Goal: Find specific page/section: Find specific page/section

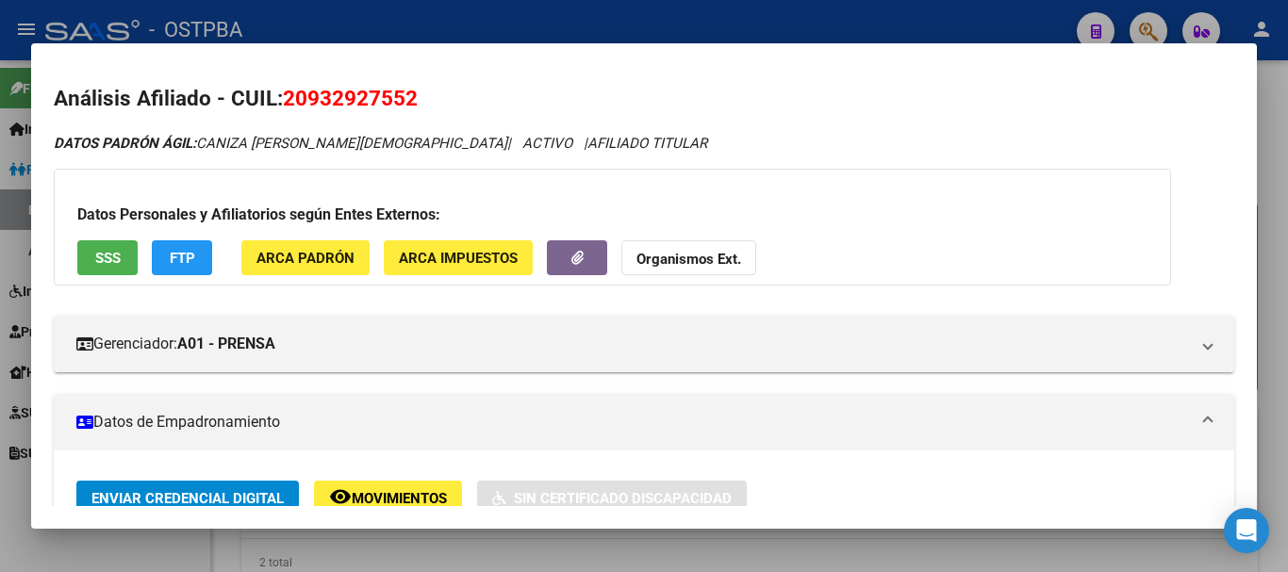
scroll to position [566, 0]
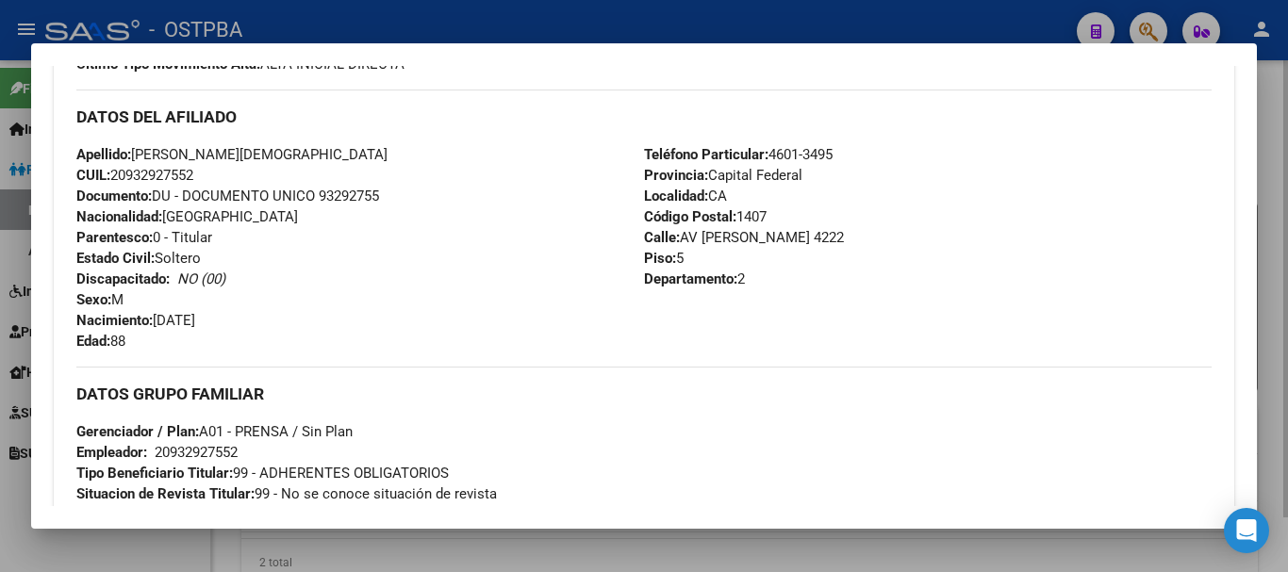
drag, startPoint x: 716, startPoint y: 554, endPoint x: 693, endPoint y: 543, distance: 26.1
click at [713, 551] on div at bounding box center [644, 286] width 1288 height 572
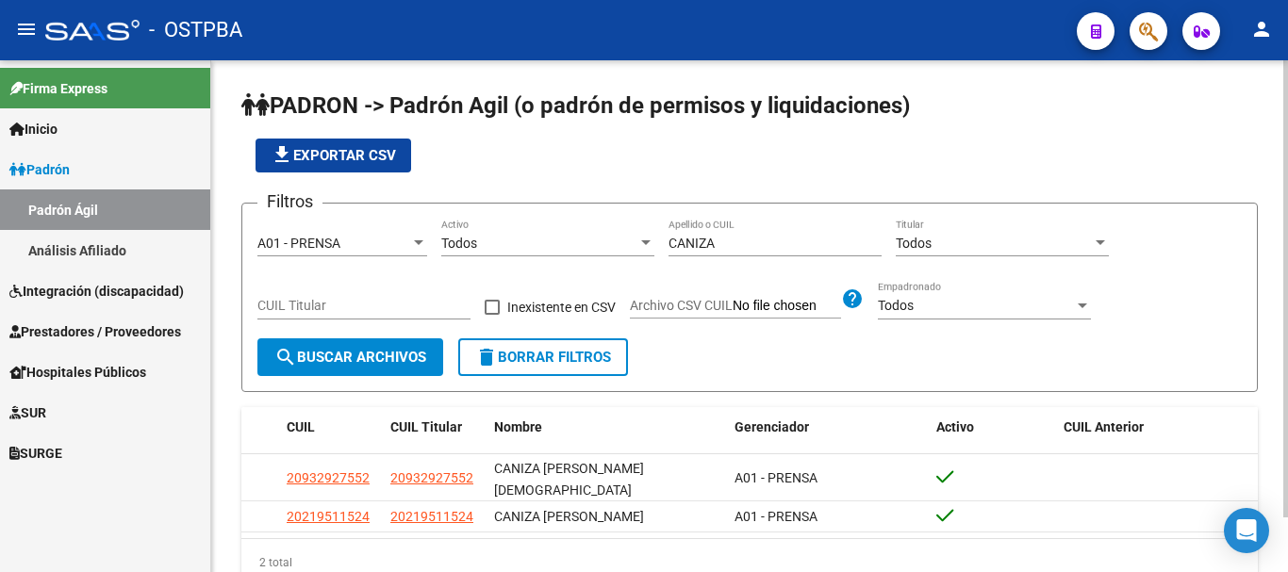
click at [728, 240] on input "CANIZA" at bounding box center [774, 244] width 213 height 16
type input "C"
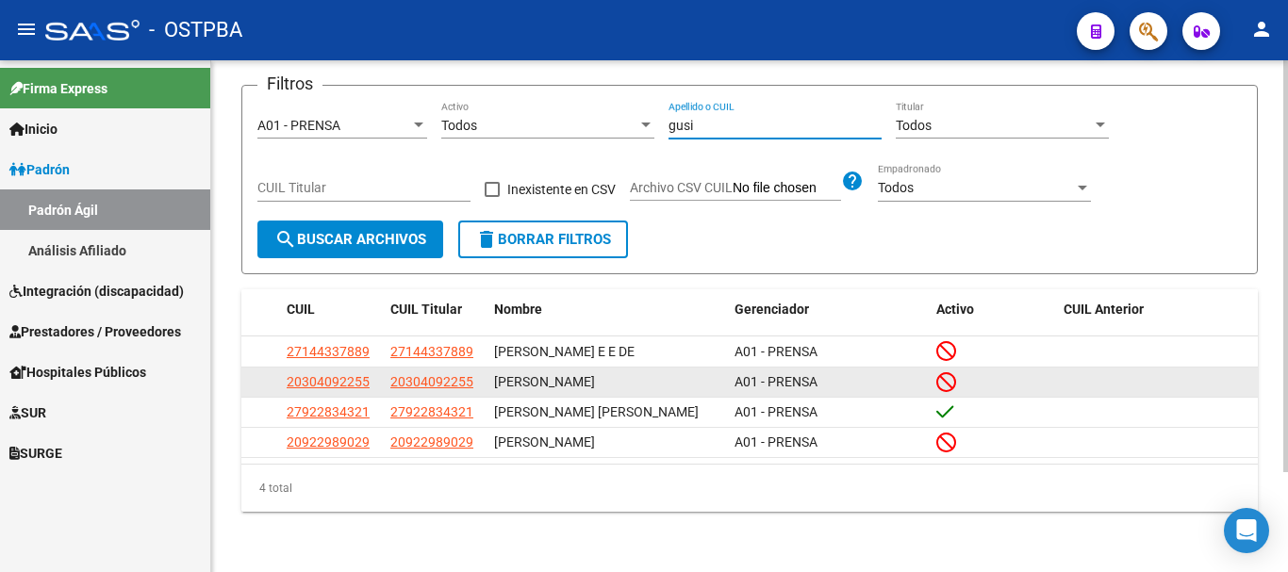
scroll to position [123, 0]
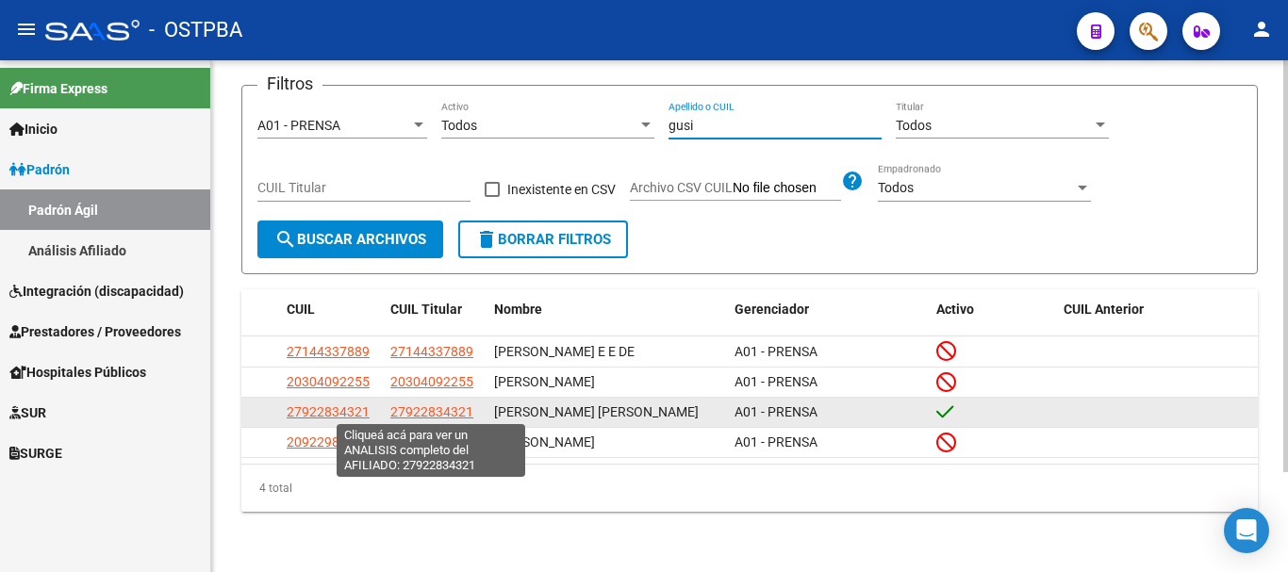
type input "gusi"
click at [417, 411] on span "27922834321" at bounding box center [431, 411] width 83 height 15
type textarea "27922834321"
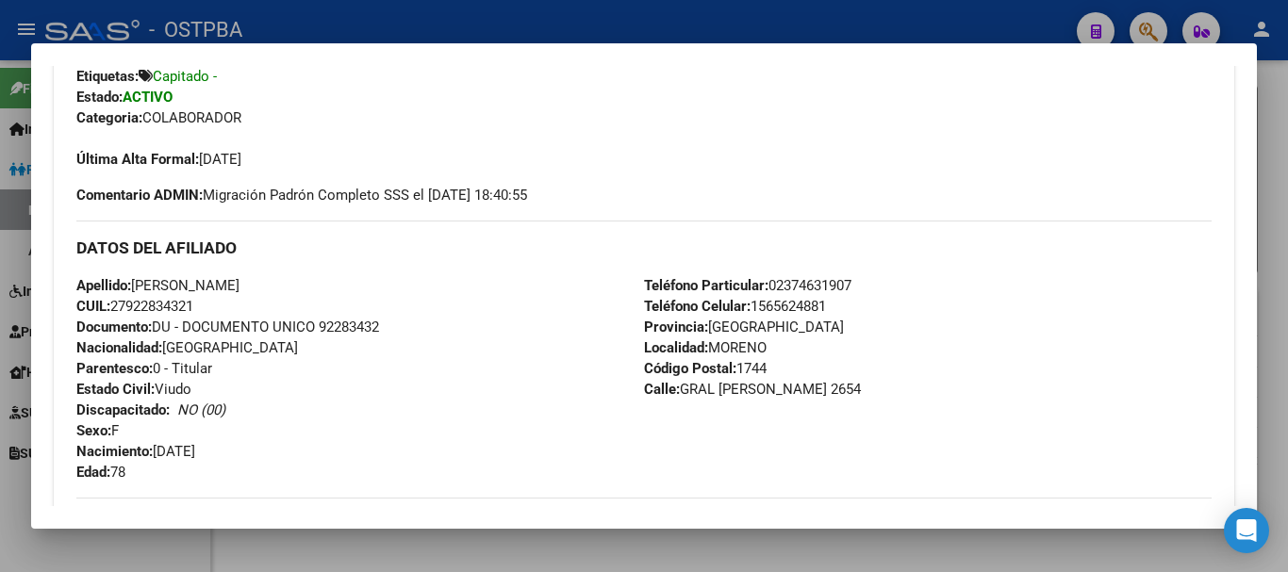
scroll to position [471, 0]
click at [737, 549] on div at bounding box center [644, 286] width 1288 height 572
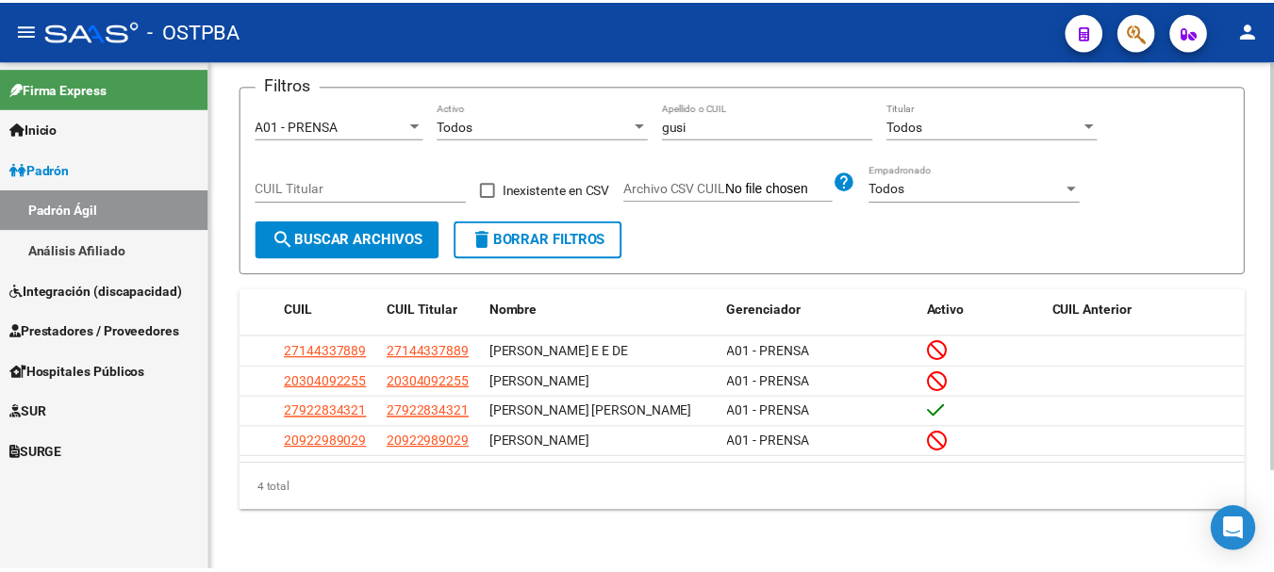
scroll to position [0, 0]
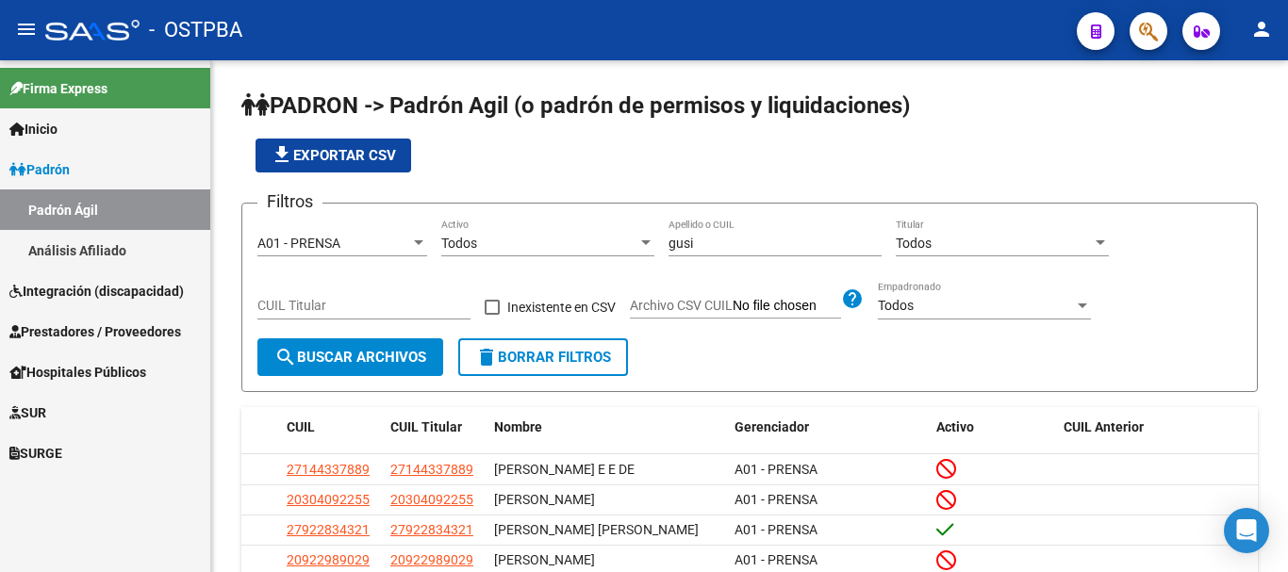
click at [1269, 25] on mat-icon "person" at bounding box center [1261, 29] width 23 height 23
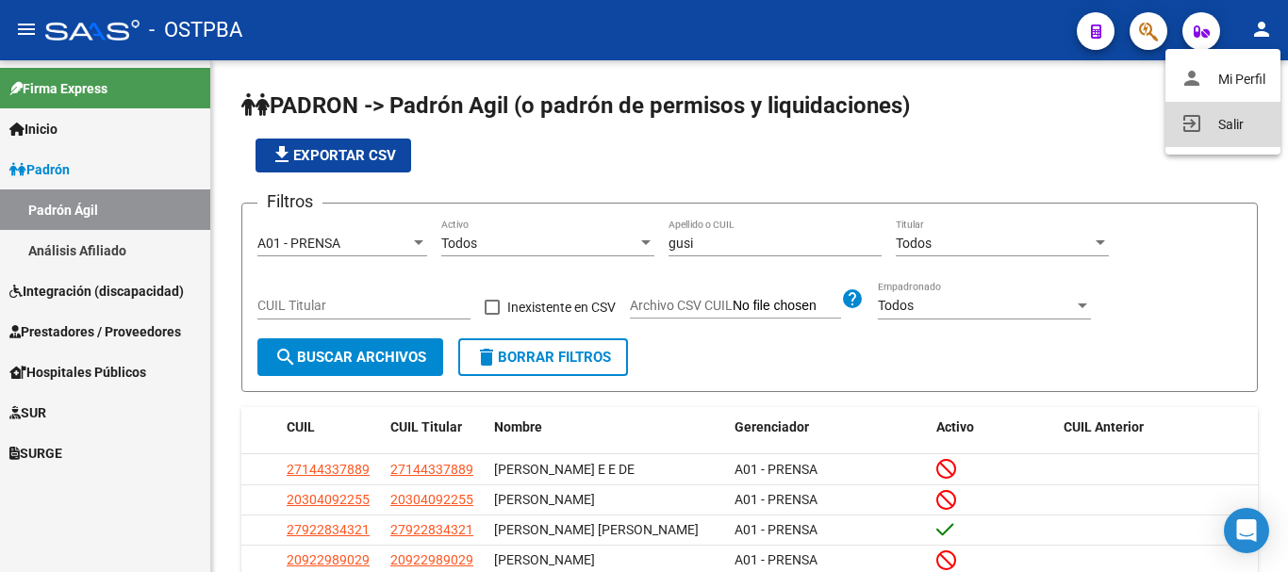
click at [1225, 120] on button "exit_to_app Salir" at bounding box center [1222, 124] width 115 height 45
